Goal: Task Accomplishment & Management: Complete application form

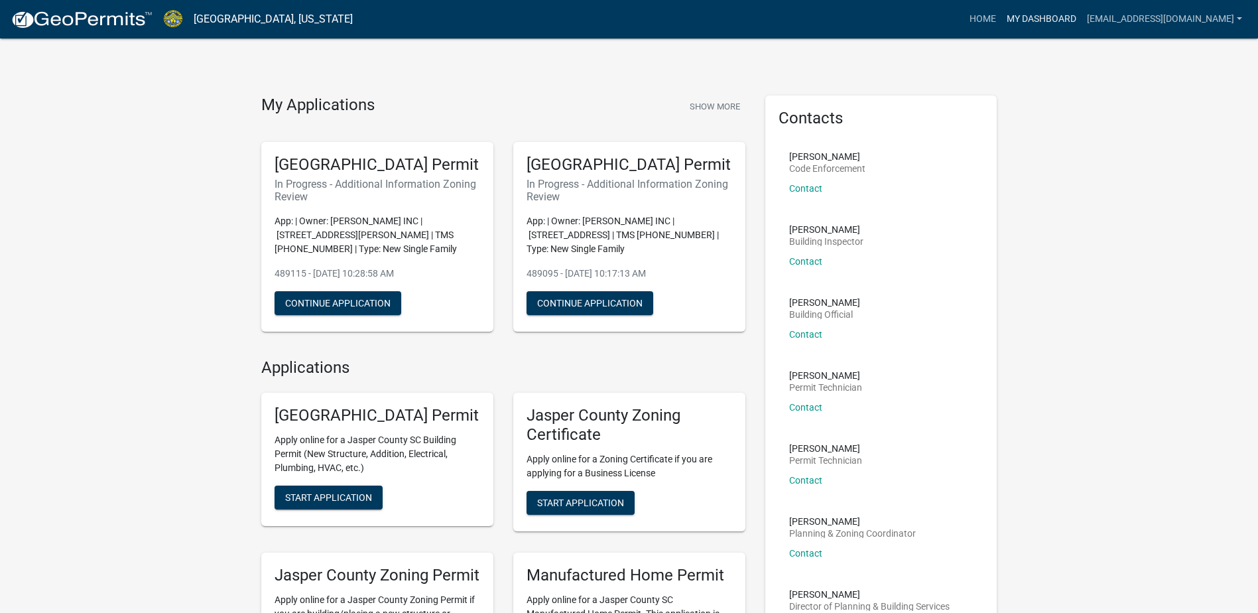
click at [1075, 26] on link "My Dashboard" at bounding box center [1042, 19] width 80 height 25
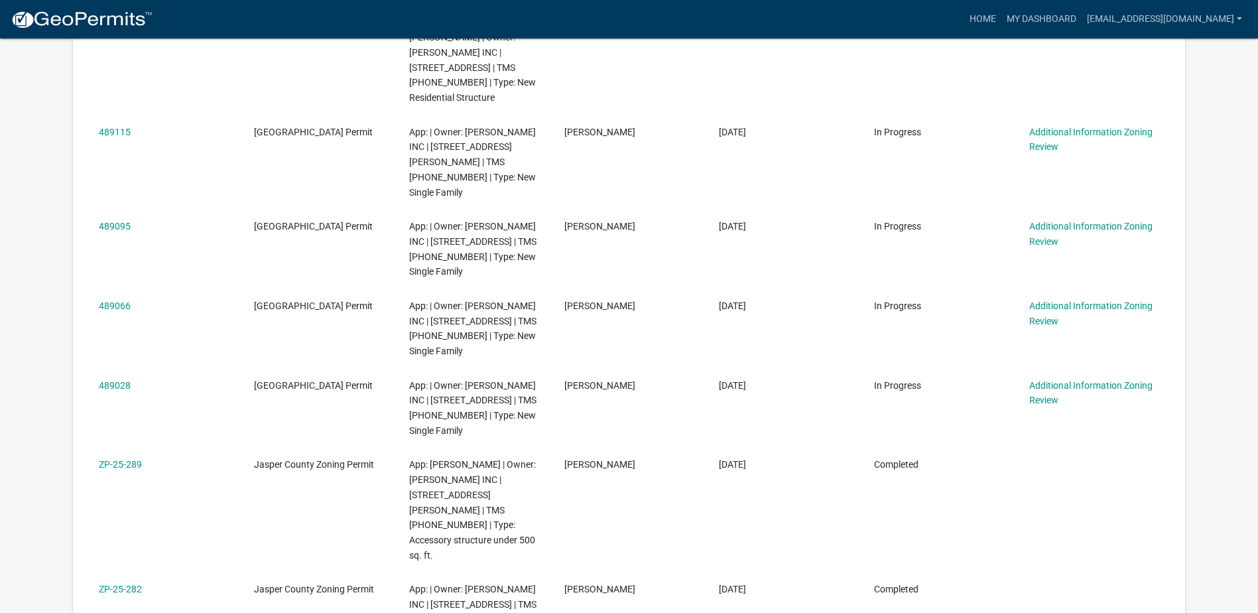
scroll to position [332, 0]
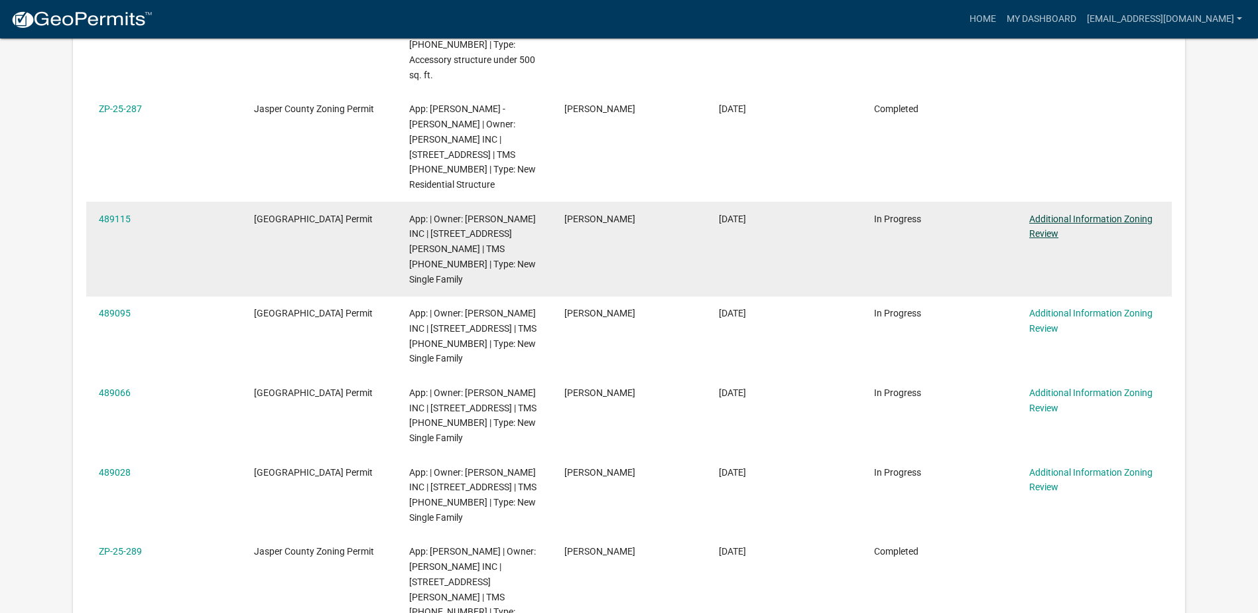
click at [1045, 224] on link "Additional Information Zoning Review" at bounding box center [1090, 227] width 123 height 26
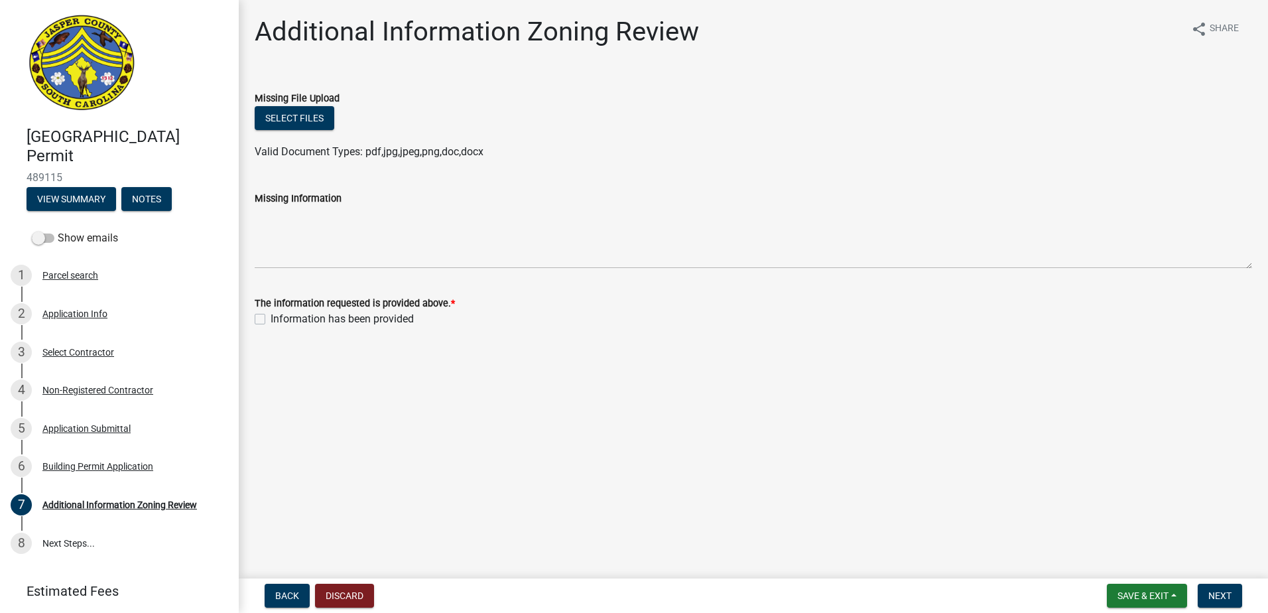
drag, startPoint x: 1039, startPoint y: 445, endPoint x: 753, endPoint y: 587, distance: 319.2
click at [1039, 445] on main "Additional Information Zoning Review share Share Missing File Upload Select fil…" at bounding box center [753, 286] width 1029 height 573
click at [308, 111] on button "Select files" at bounding box center [295, 118] width 80 height 24
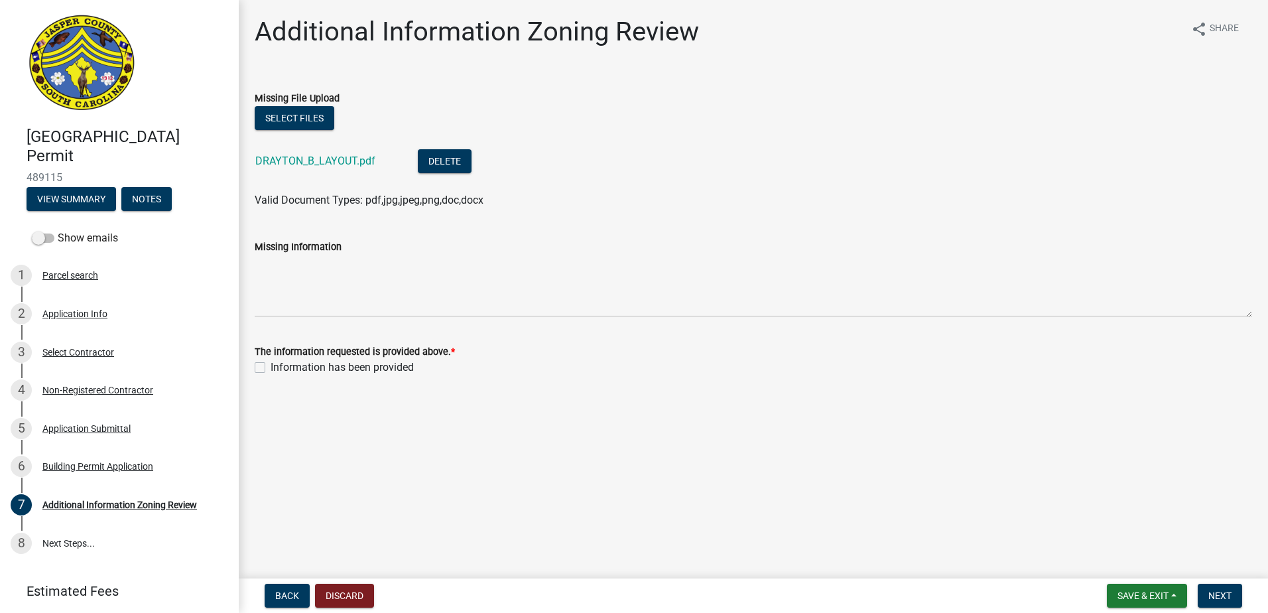
click at [271, 367] on label "Information has been provided" at bounding box center [342, 367] width 143 height 16
click at [271, 367] on input "Information has been provided" at bounding box center [275, 363] width 9 height 9
checkbox input "true"
click at [1238, 596] on button "Next" at bounding box center [1220, 596] width 44 height 24
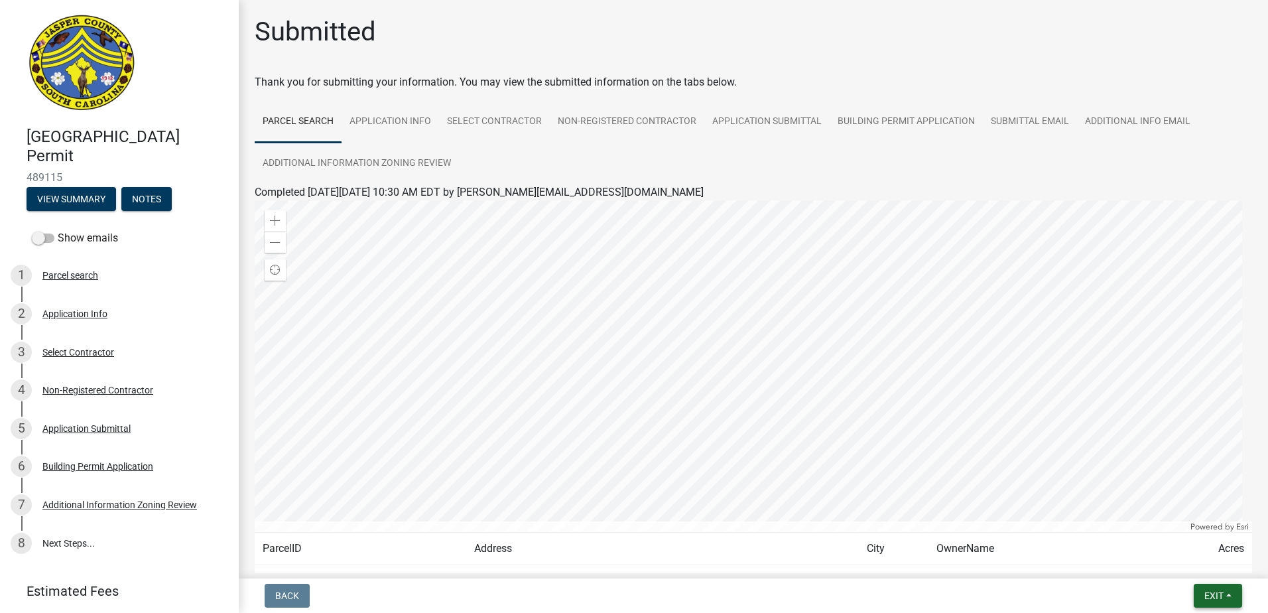
click at [1220, 598] on span "Exit" at bounding box center [1214, 595] width 19 height 11
click at [1201, 562] on button "Save & Exit" at bounding box center [1189, 561] width 106 height 32
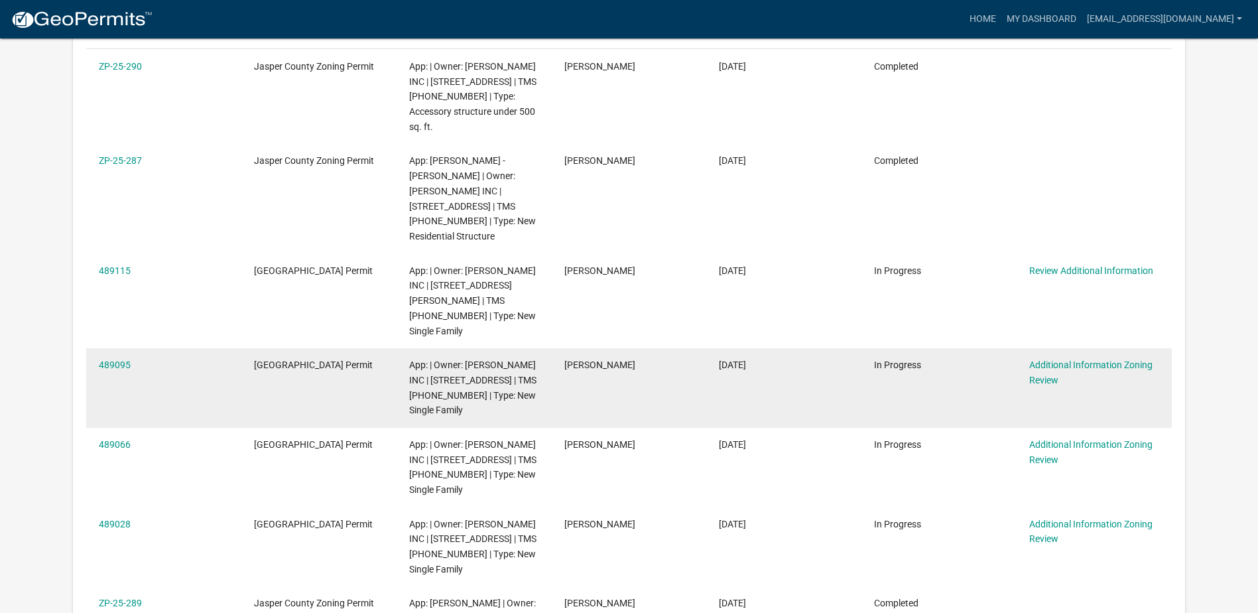
scroll to position [332, 0]
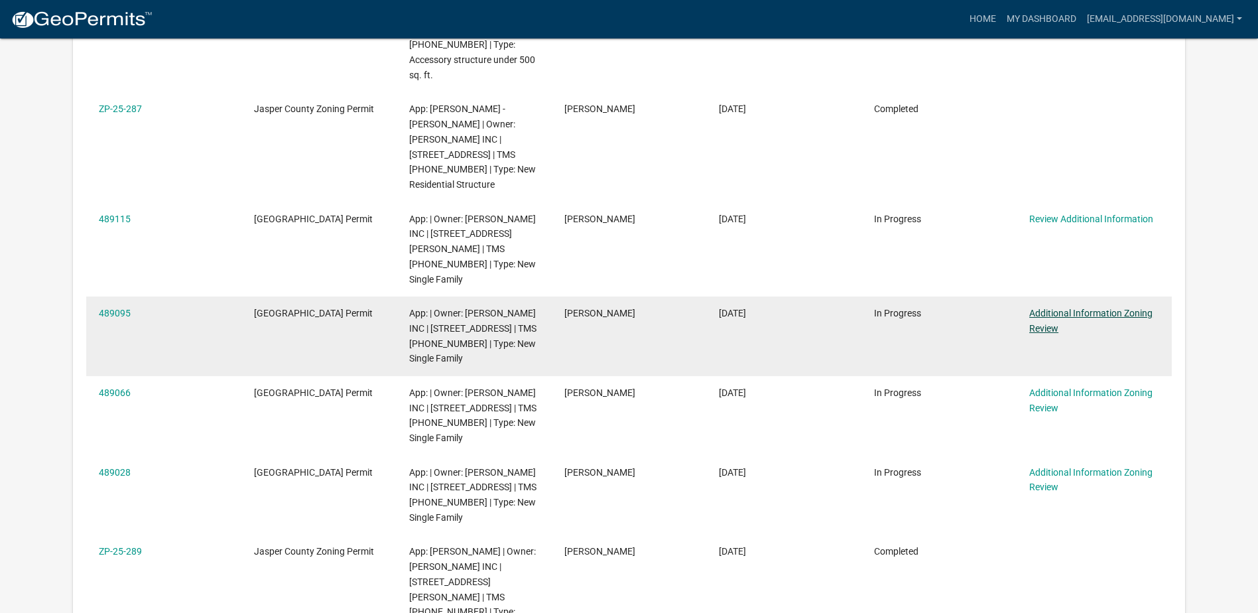
click at [1043, 314] on link "Additional Information Zoning Review" at bounding box center [1090, 321] width 123 height 26
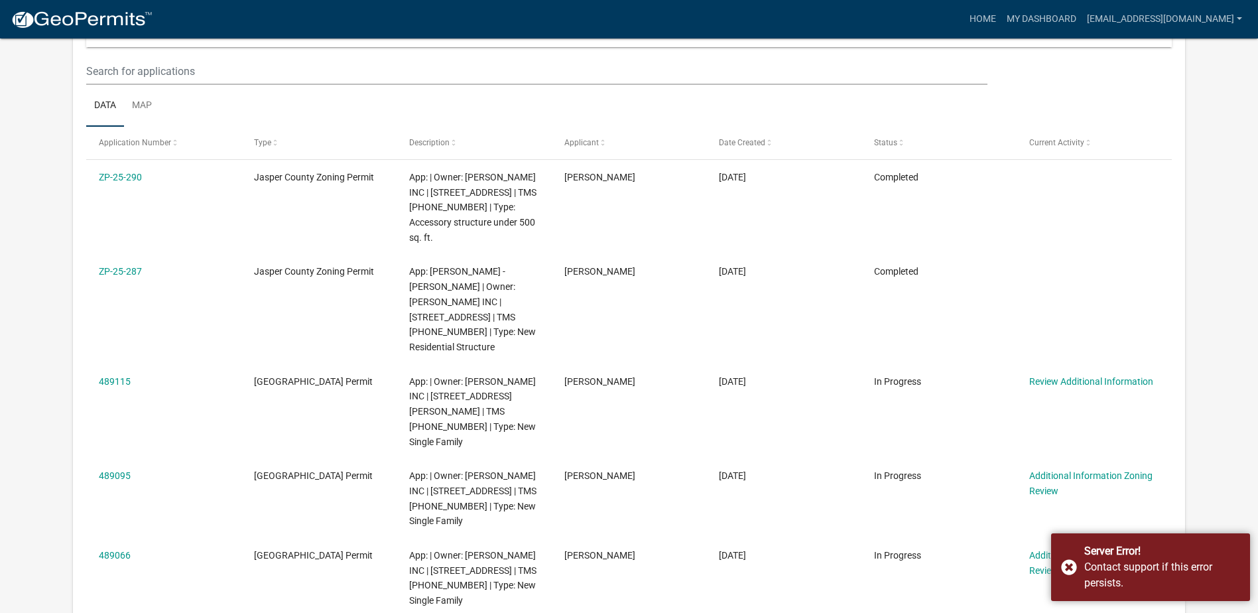
scroll to position [265, 0]
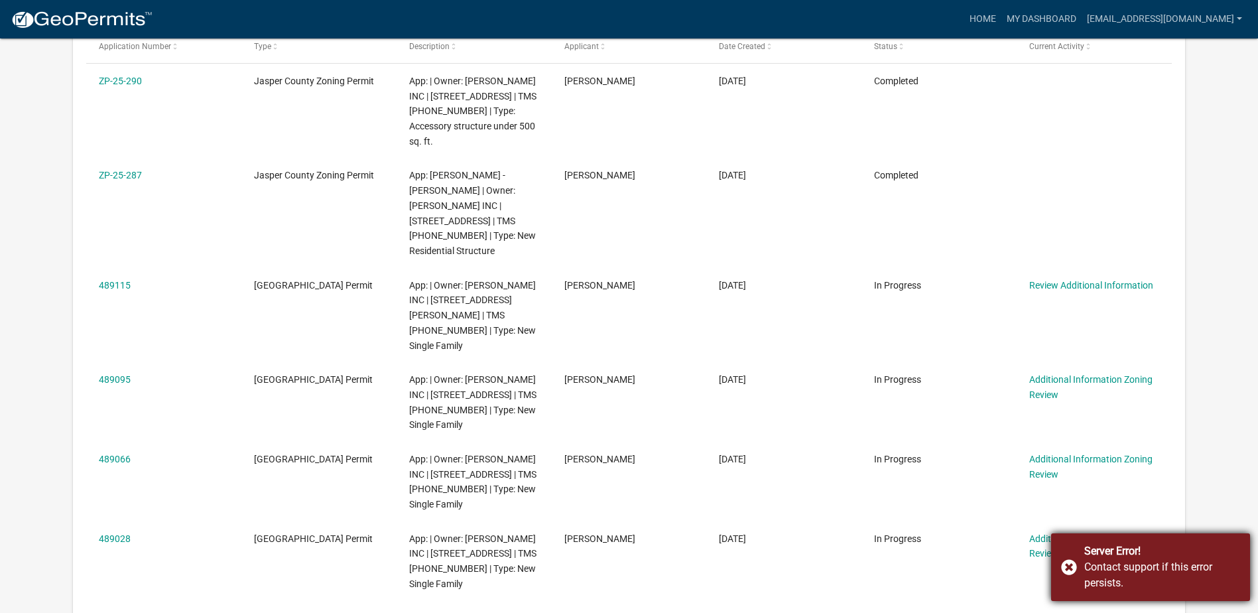
click at [1071, 566] on div "Server Error! Contact support if this error persists." at bounding box center [1150, 567] width 199 height 68
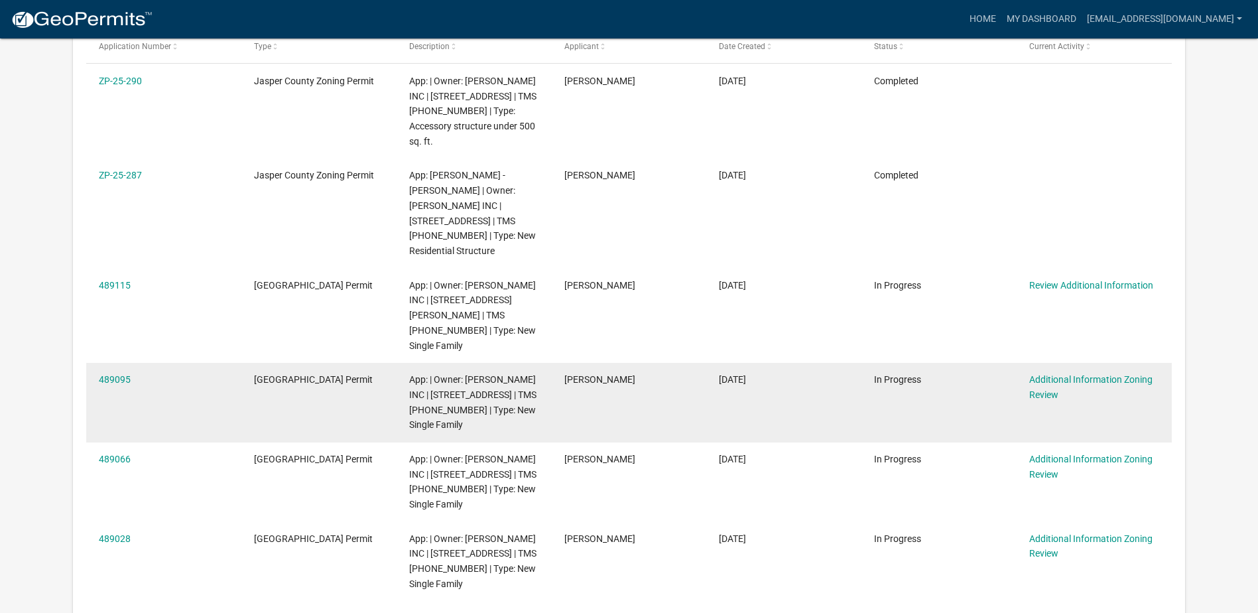
click at [1043, 372] on div "Additional Information Zoning Review" at bounding box center [1093, 387] width 129 height 31
click at [1043, 378] on link "Additional Information Zoning Review" at bounding box center [1090, 387] width 123 height 26
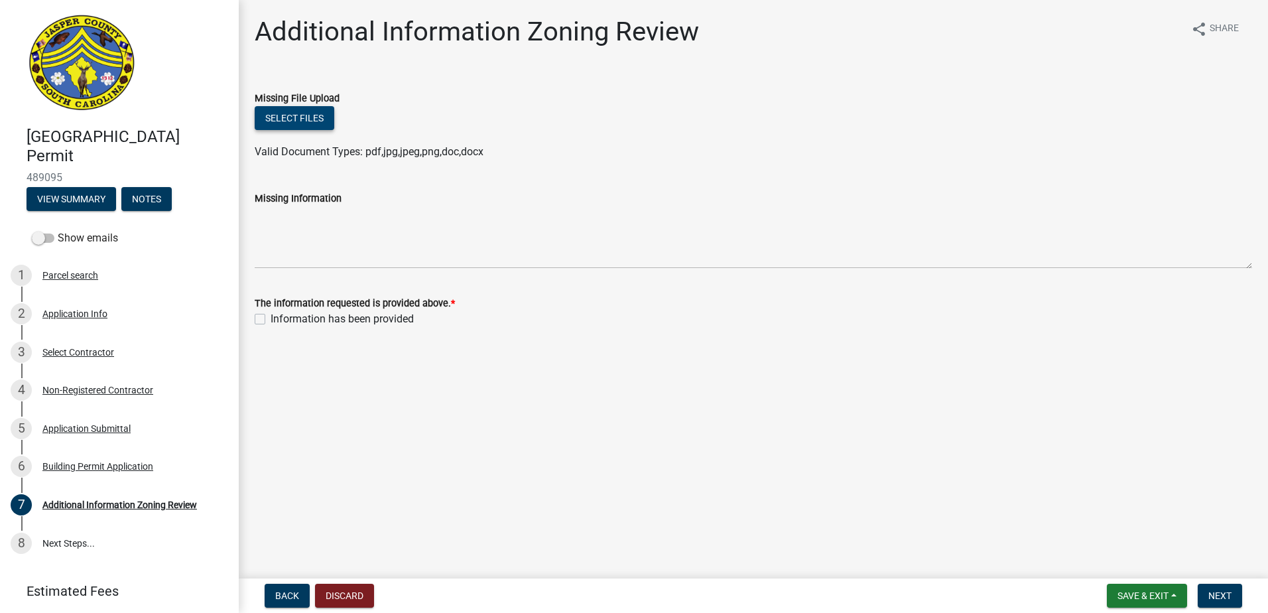
click at [309, 120] on button "Select files" at bounding box center [295, 118] width 80 height 24
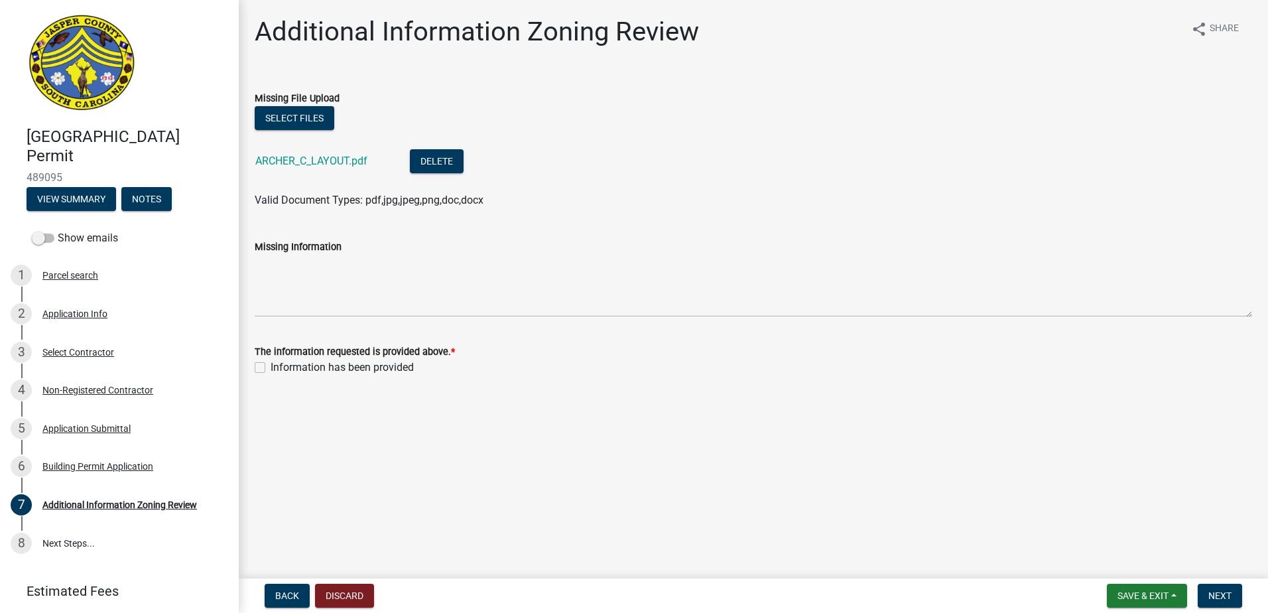
click at [271, 366] on label "Information has been provided" at bounding box center [342, 367] width 143 height 16
click at [271, 366] on input "Information has been provided" at bounding box center [275, 363] width 9 height 9
checkbox input "true"
click at [1224, 600] on span "Next" at bounding box center [1219, 595] width 23 height 11
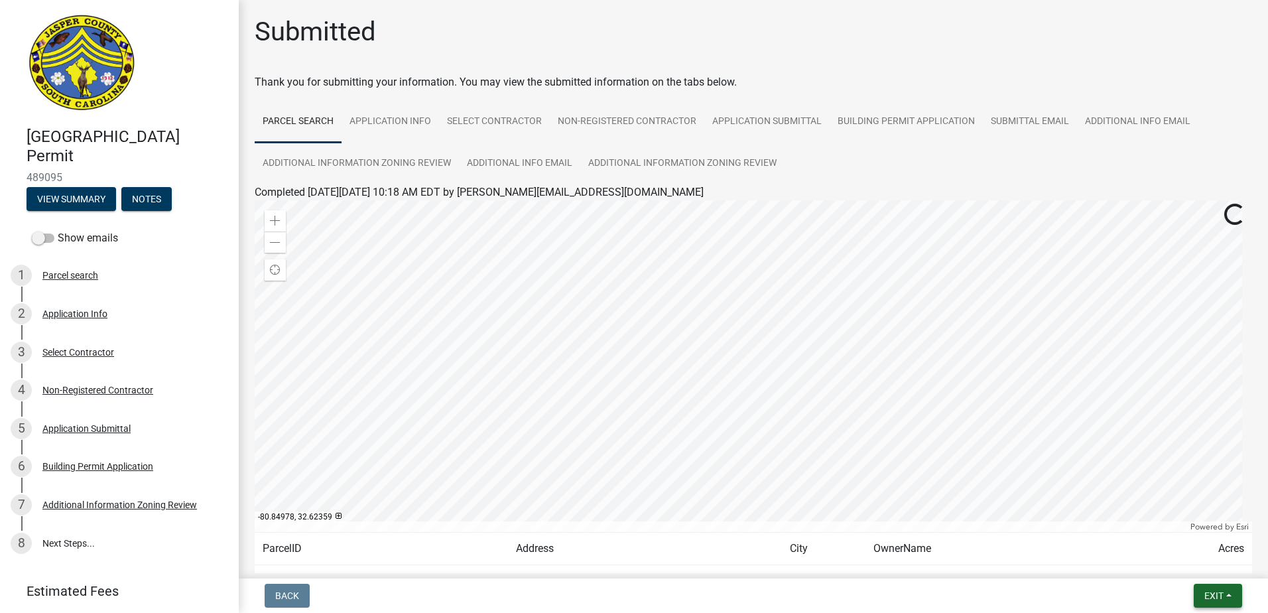
click at [1214, 608] on nav "Back Exit Save Save & Exit" at bounding box center [753, 595] width 1029 height 34
click at [1219, 590] on span "Exit" at bounding box center [1214, 595] width 19 height 11
click at [1192, 562] on button "Save & Exit" at bounding box center [1189, 561] width 106 height 32
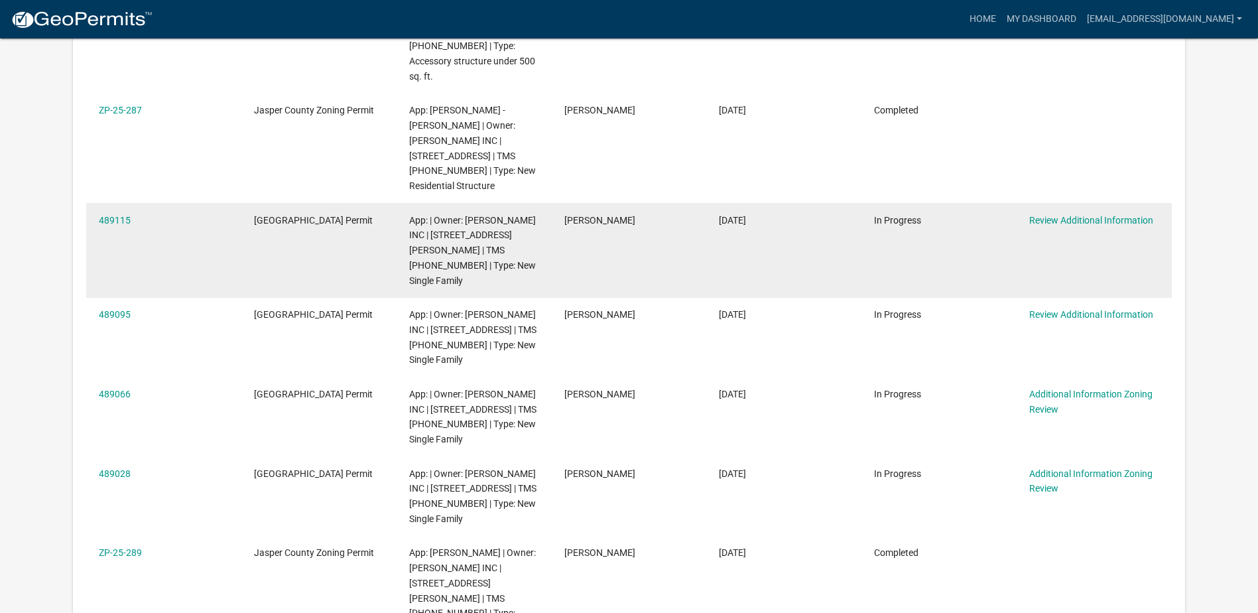
scroll to position [332, 0]
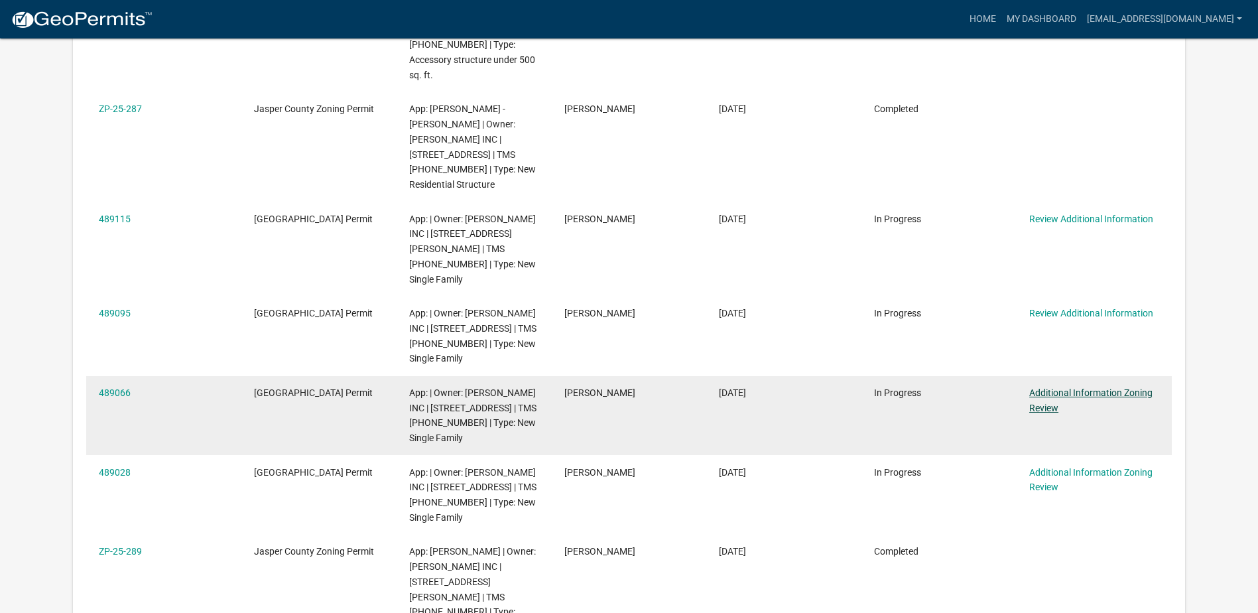
click at [1044, 387] on link "Additional Information Zoning Review" at bounding box center [1090, 400] width 123 height 26
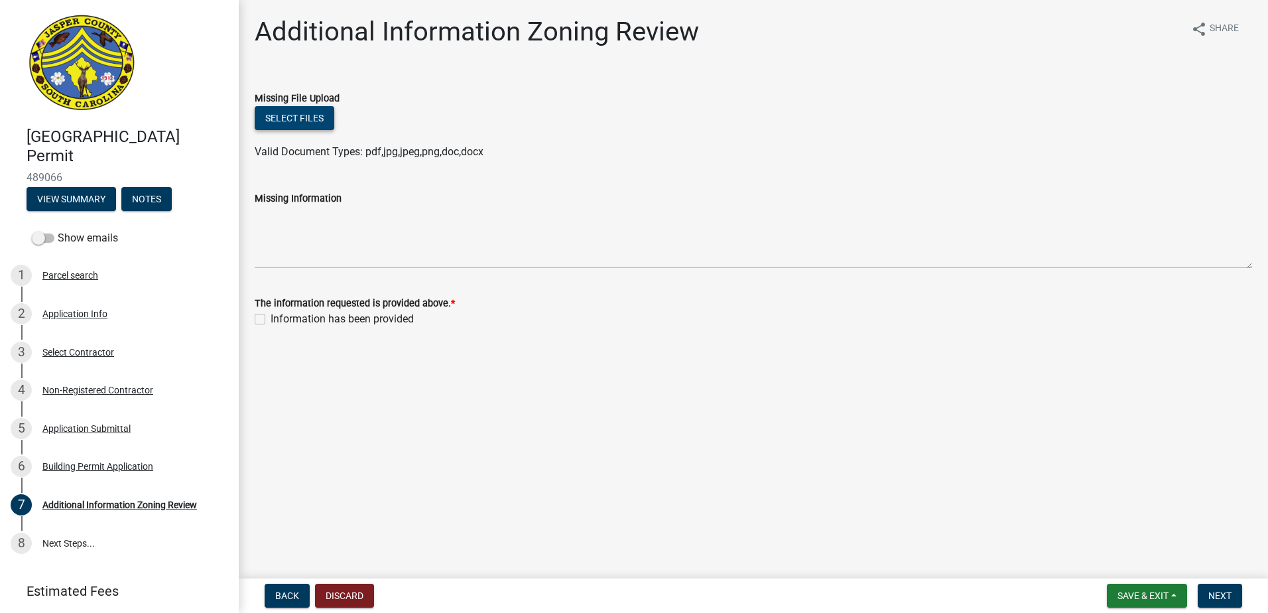
click at [300, 126] on button "Select files" at bounding box center [295, 118] width 80 height 24
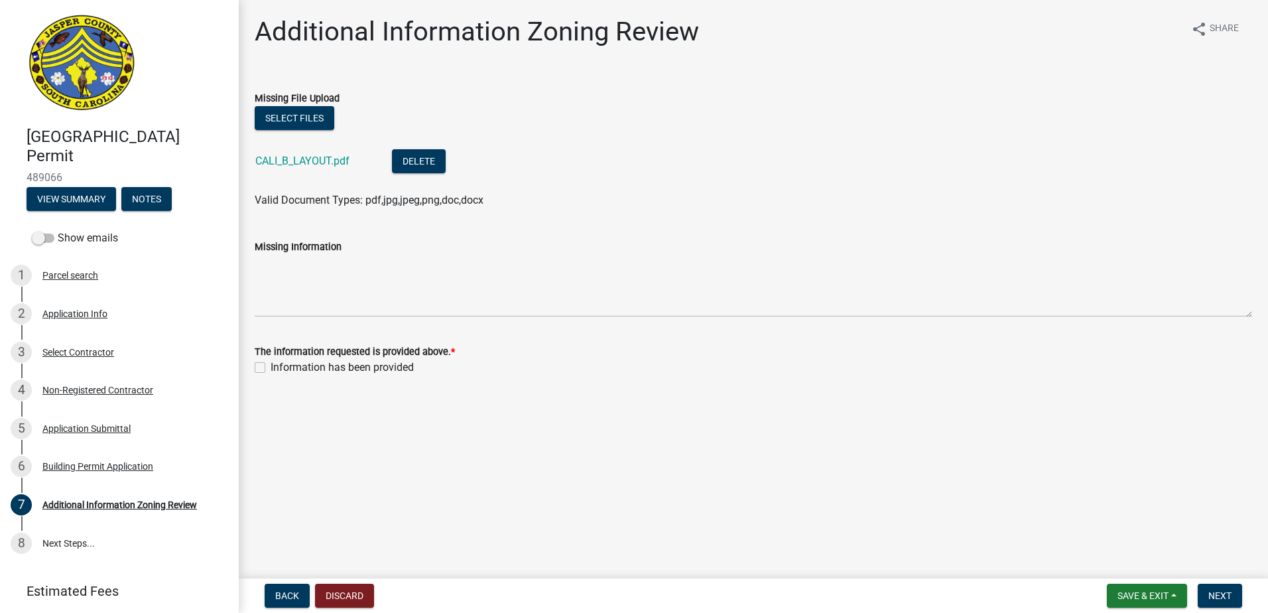
drag, startPoint x: 259, startPoint y: 368, endPoint x: 365, endPoint y: 404, distance: 112.0
click at [271, 368] on label "Information has been provided" at bounding box center [342, 367] width 143 height 16
click at [271, 368] on input "Information has been provided" at bounding box center [275, 363] width 9 height 9
checkbox input "true"
click at [1230, 594] on span "Next" at bounding box center [1219, 595] width 23 height 11
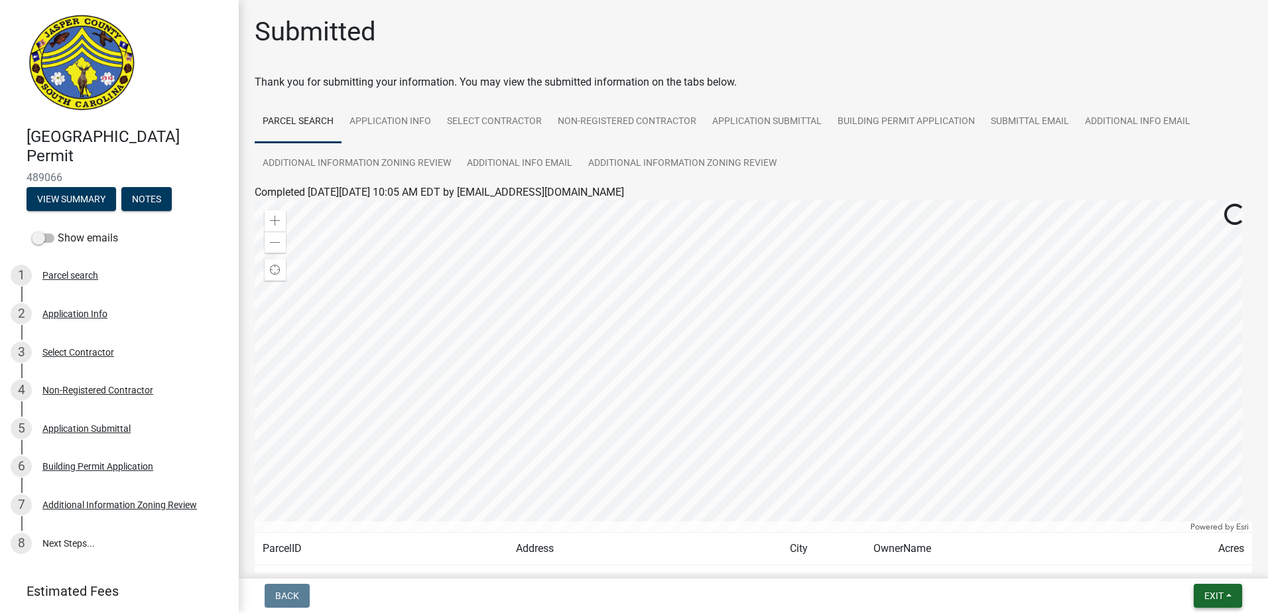
click at [1236, 596] on button "Exit" at bounding box center [1218, 596] width 48 height 24
click at [1183, 568] on button "Save & Exit" at bounding box center [1189, 561] width 106 height 32
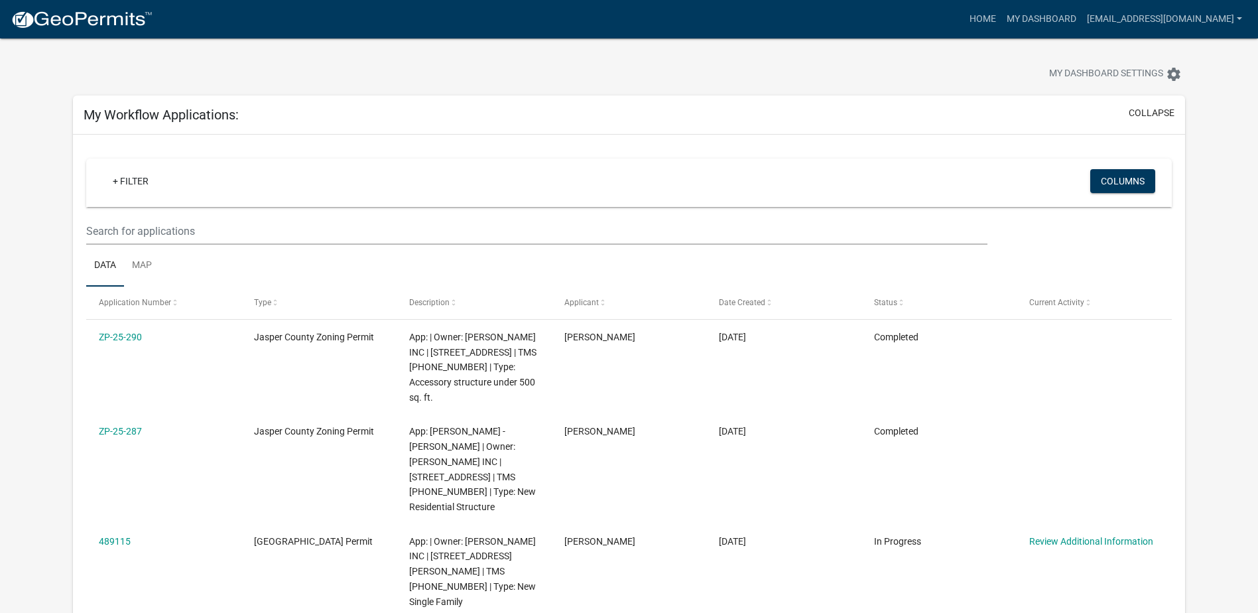
scroll to position [332, 0]
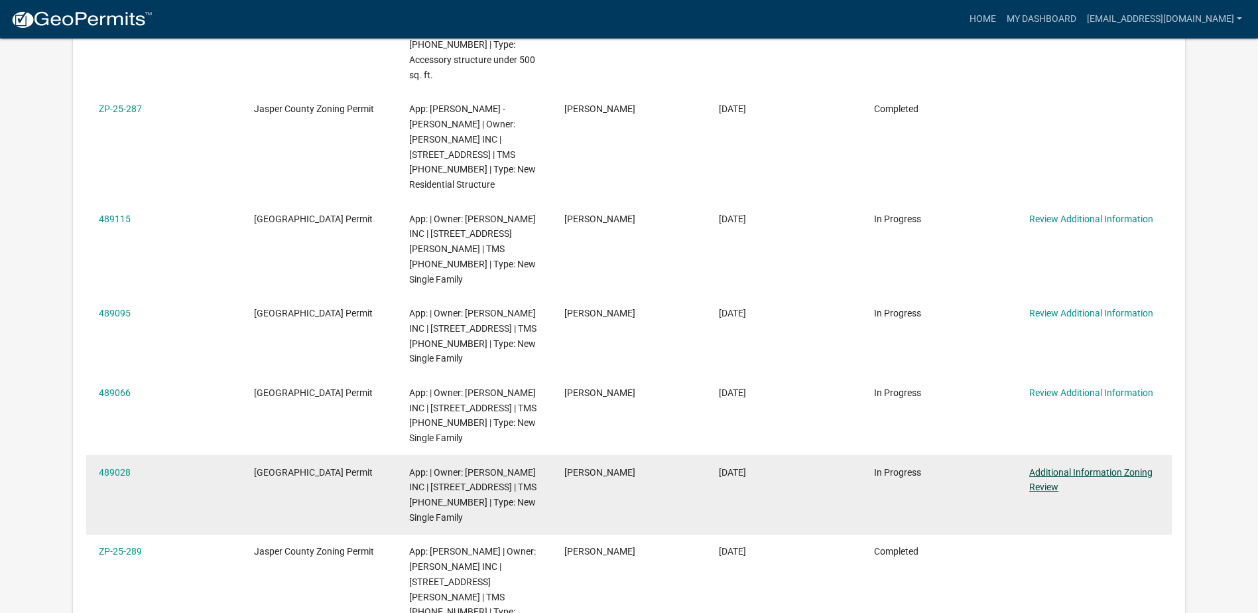
click at [1051, 472] on link "Additional Information Zoning Review" at bounding box center [1090, 480] width 123 height 26
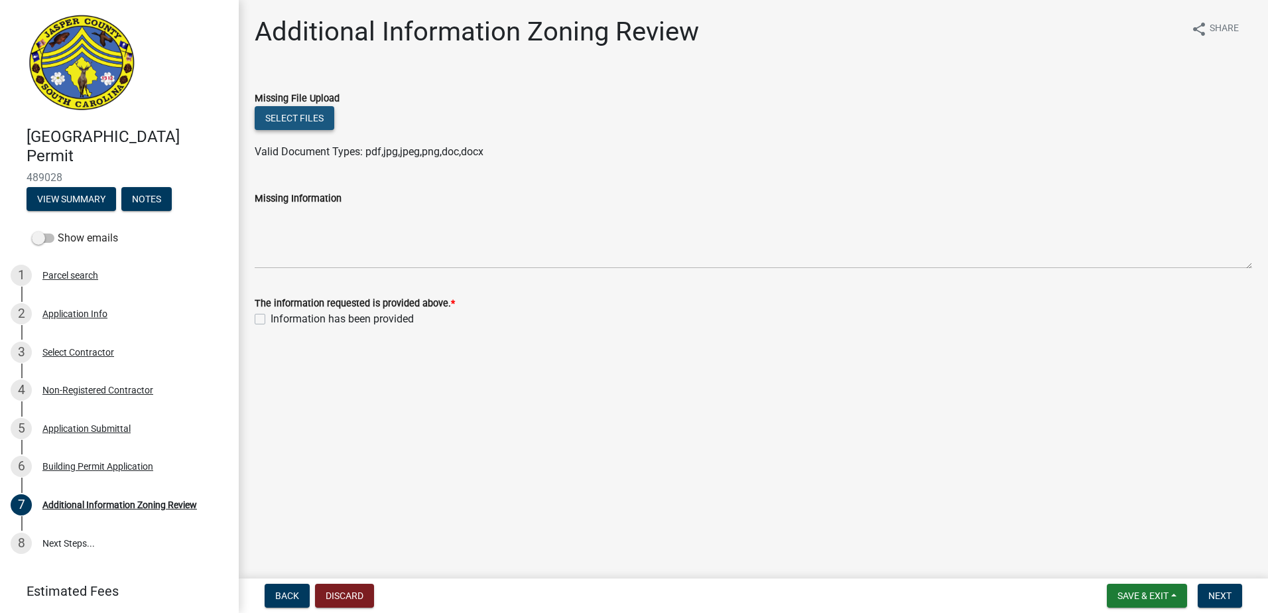
click at [318, 123] on button "Select files" at bounding box center [295, 118] width 80 height 24
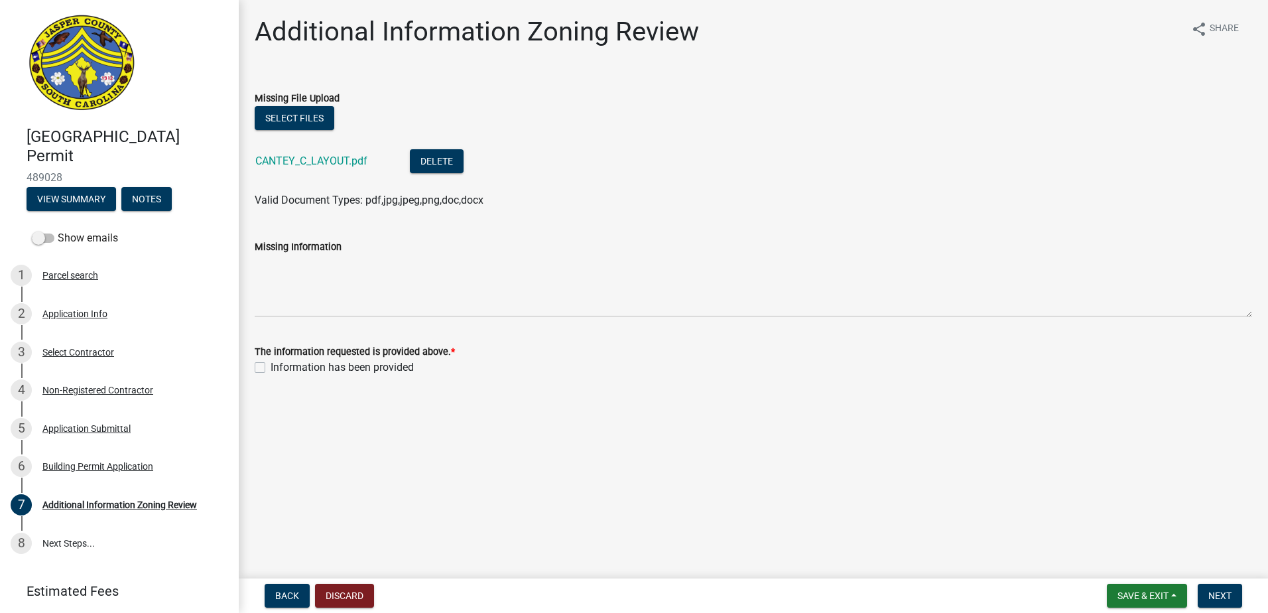
click at [271, 364] on label "Information has been provided" at bounding box center [342, 367] width 143 height 16
click at [271, 364] on input "Information has been provided" at bounding box center [275, 363] width 9 height 9
checkbox input "true"
click at [1225, 595] on span "Next" at bounding box center [1219, 595] width 23 height 11
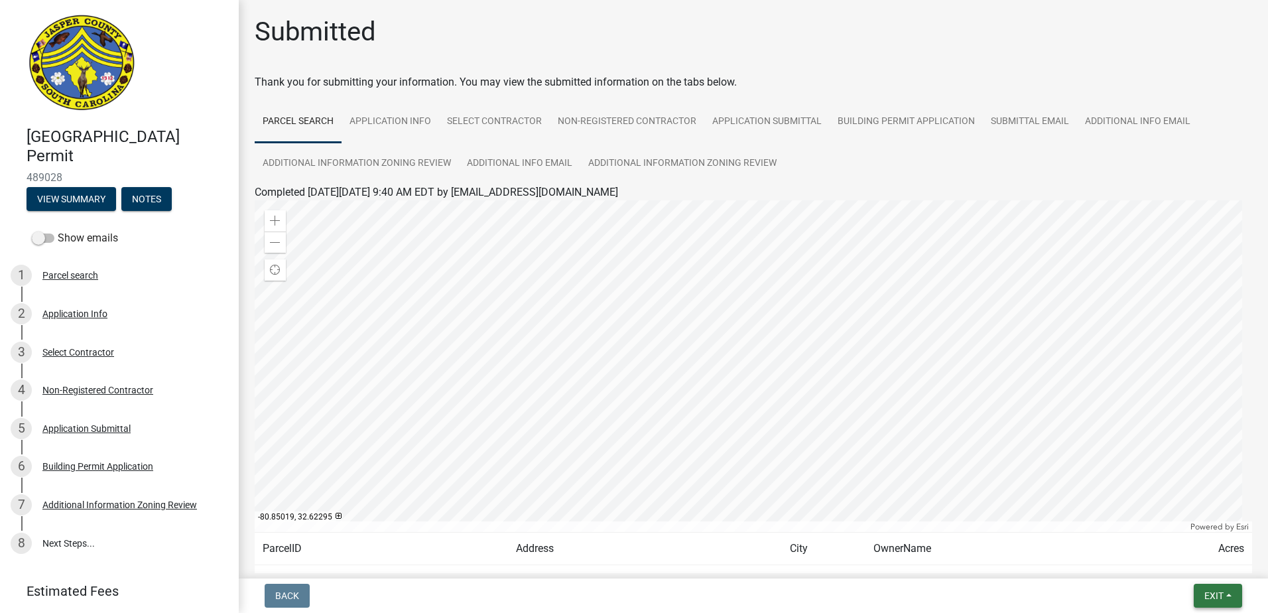
click at [1218, 600] on span "Exit" at bounding box center [1214, 595] width 19 height 11
click at [1183, 553] on button "Save & Exit" at bounding box center [1189, 561] width 106 height 32
